Goal: Information Seeking & Learning: Learn about a topic

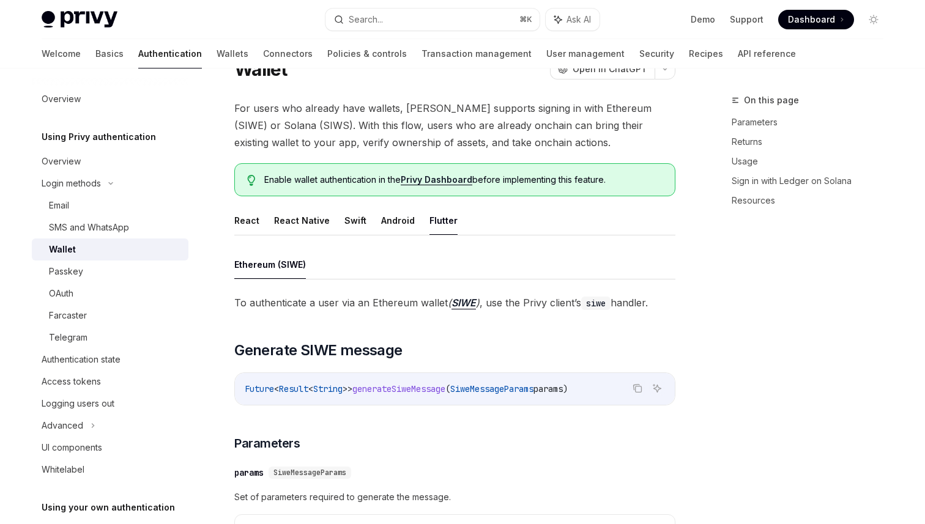
scroll to position [1, 0]
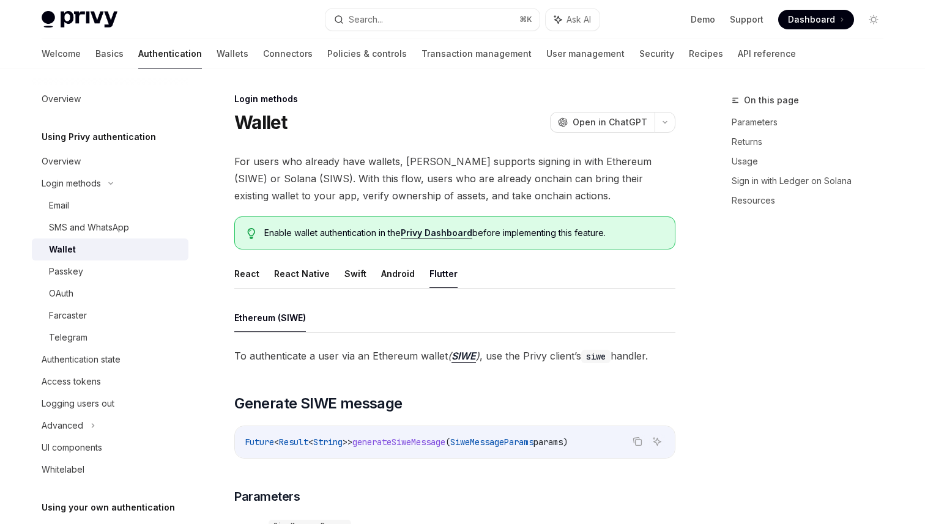
click at [337, 234] on span "Enable wallet authentication in the Privy Dashboard before implementing this fe…" at bounding box center [463, 233] width 398 height 12
click at [252, 280] on button "React" at bounding box center [246, 273] width 25 height 29
type textarea "*"
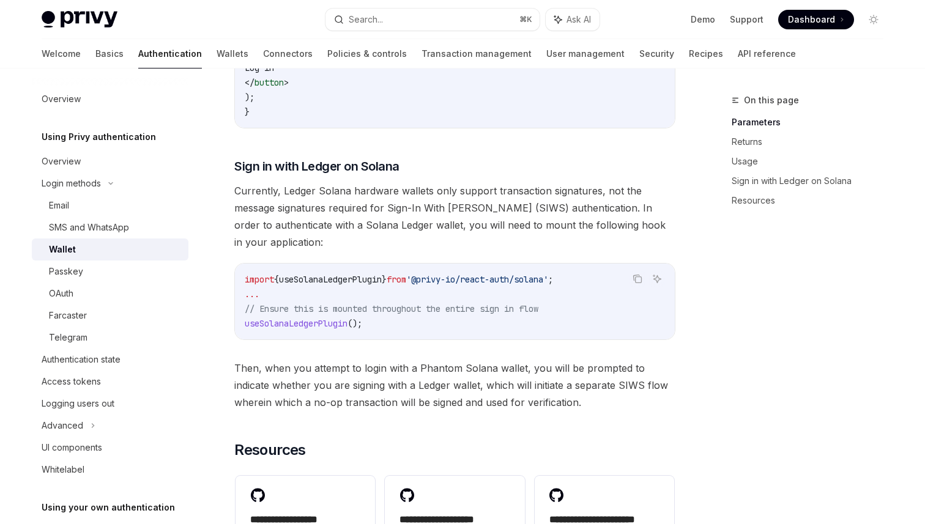
scroll to position [152, 0]
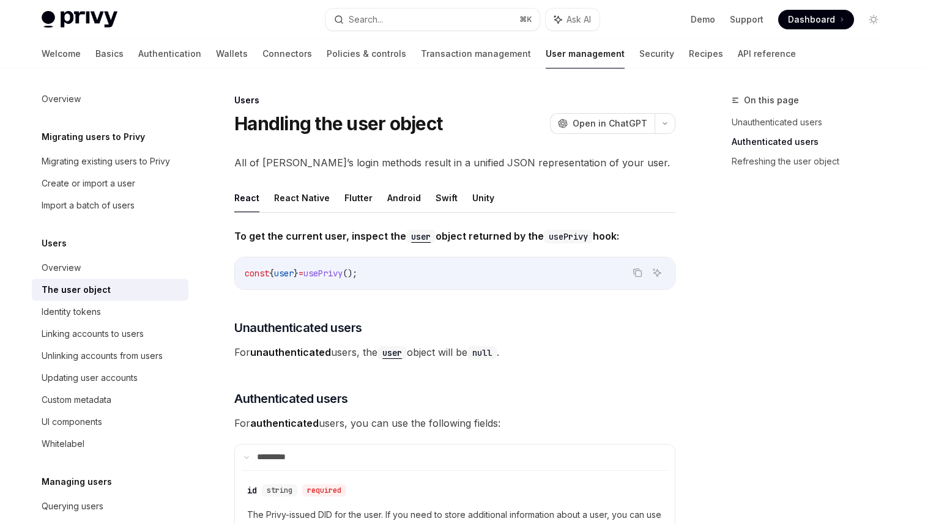
scroll to position [588, 0]
